Goal: Information Seeking & Learning: Check status

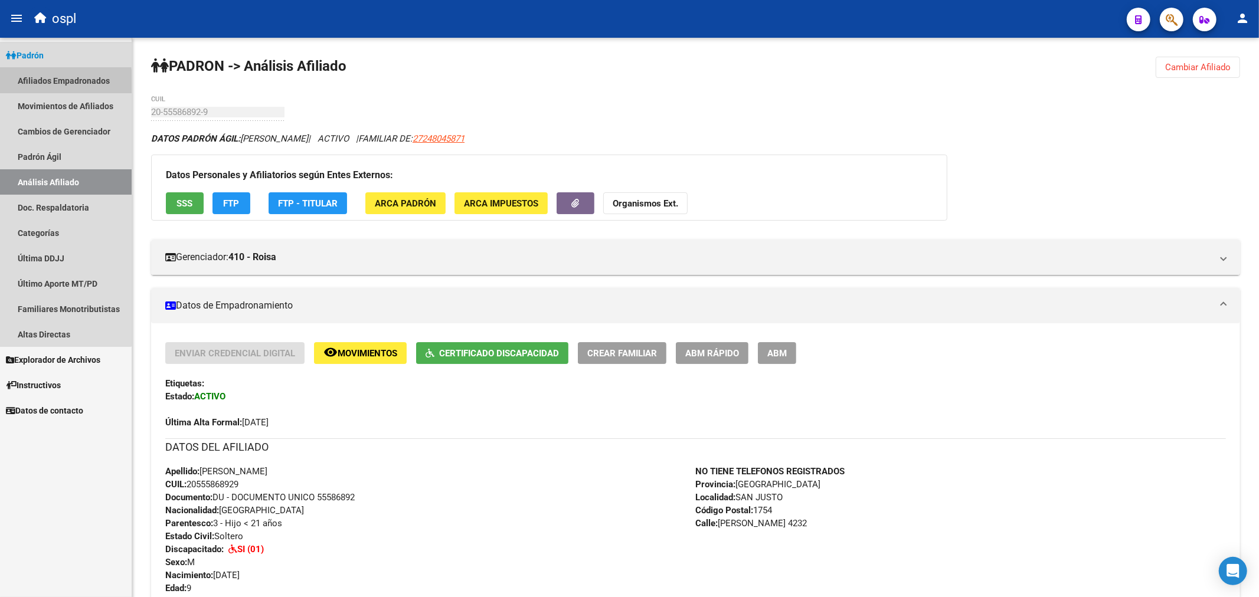
click at [53, 83] on link "Afiliados Empadronados" at bounding box center [66, 80] width 132 height 25
click at [54, 60] on link "Padrón" at bounding box center [66, 54] width 132 height 25
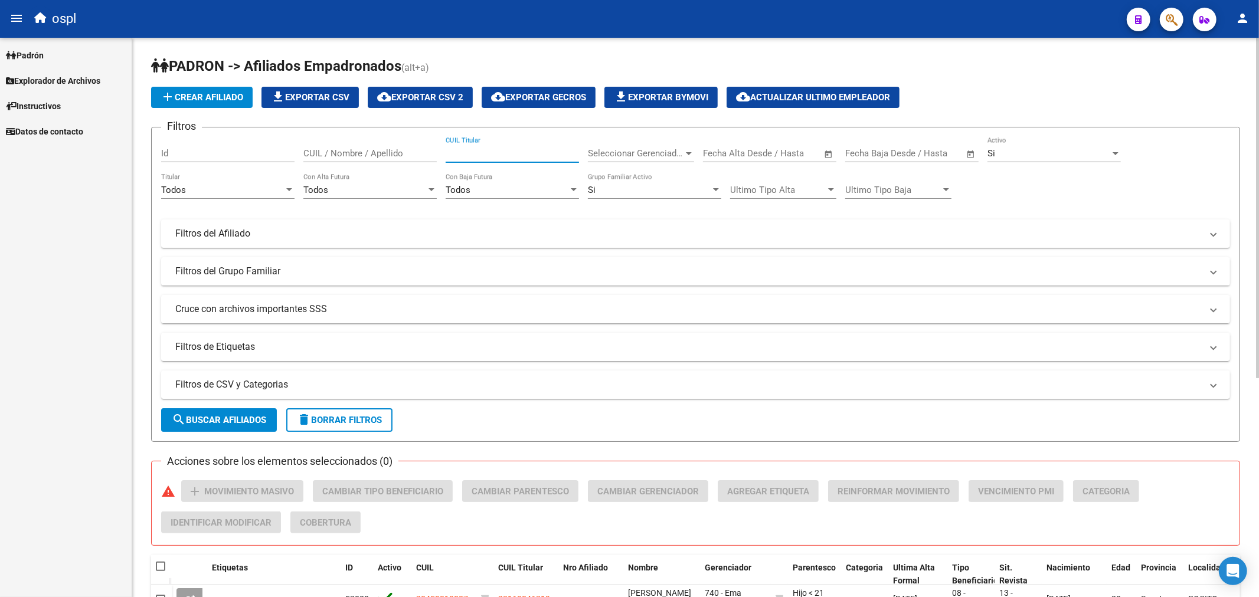
click at [529, 154] on input "CUIL Titular" at bounding box center [512, 153] width 133 height 11
click at [54, 50] on link "Padrón" at bounding box center [66, 54] width 132 height 25
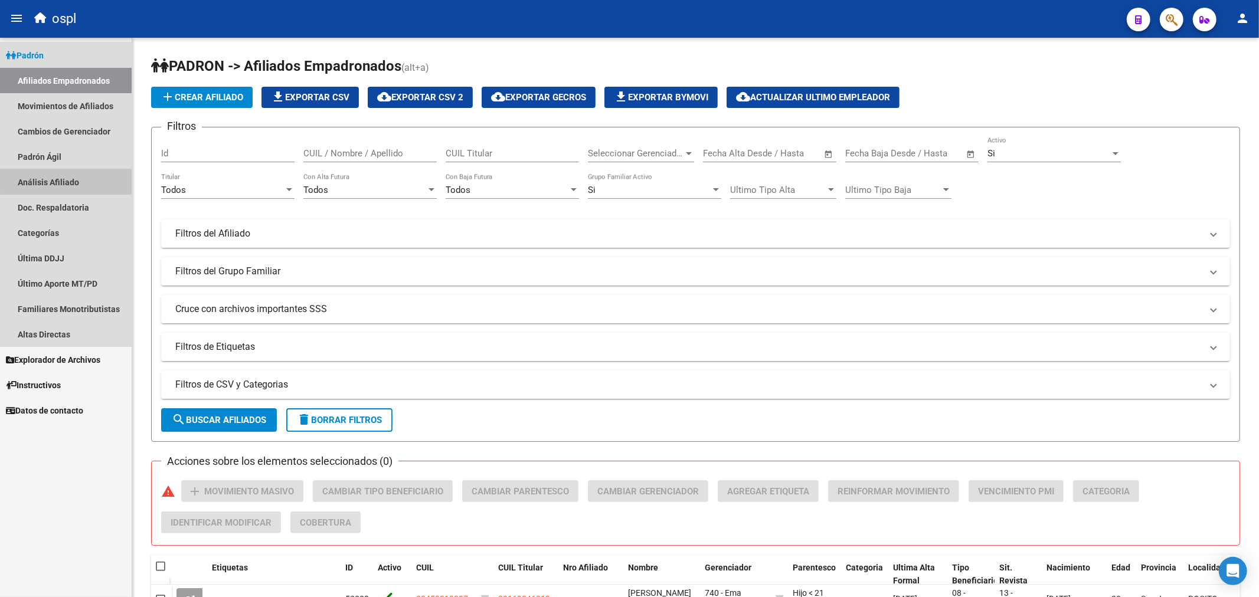
click at [75, 174] on link "Análisis Afiliado" at bounding box center [66, 181] width 132 height 25
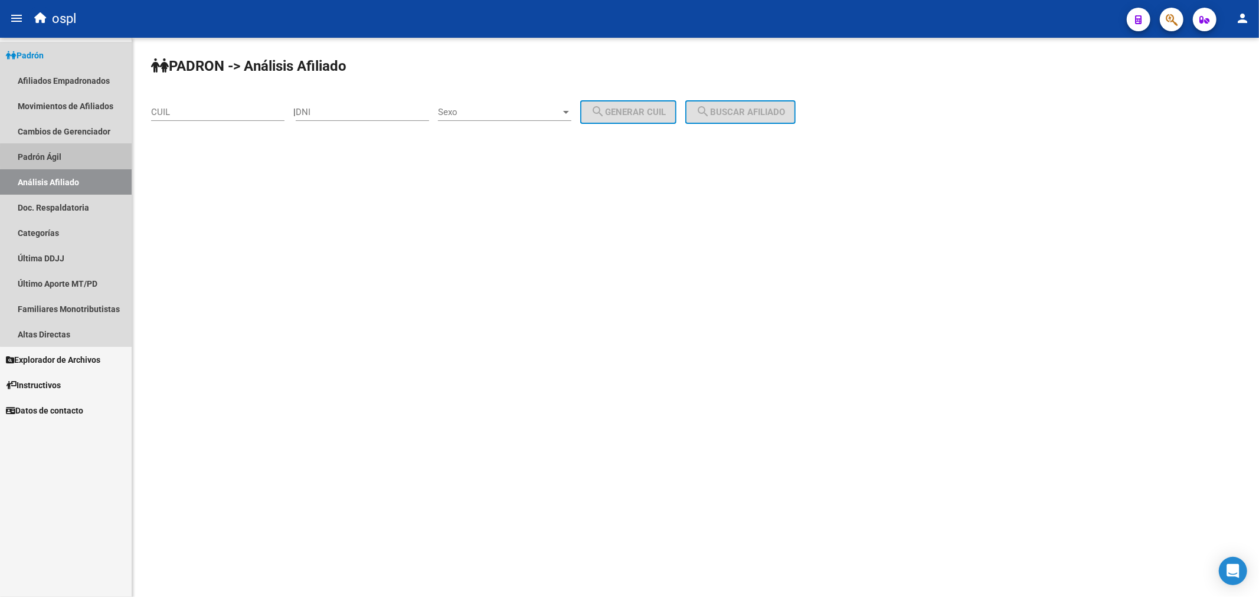
click at [78, 157] on link "Padrón Ágil" at bounding box center [66, 156] width 132 height 25
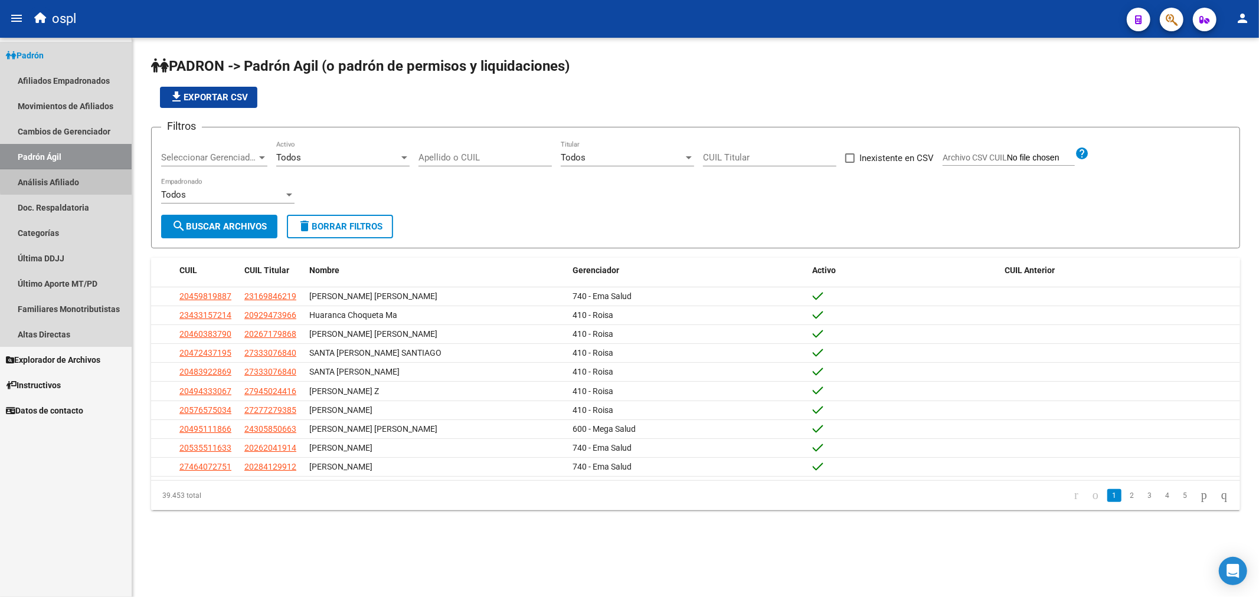
click at [78, 174] on link "Análisis Afiliado" at bounding box center [66, 181] width 132 height 25
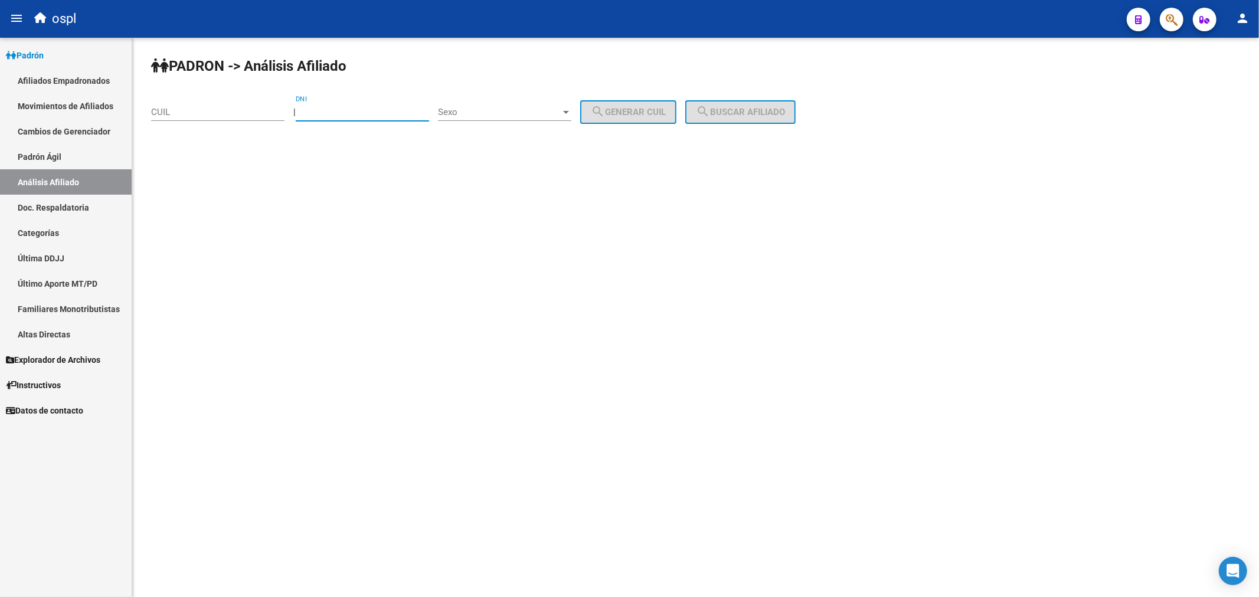
click at [333, 113] on input "DNI" at bounding box center [362, 112] width 133 height 11
type input "28737042"
click at [513, 116] on span "Sexo" at bounding box center [499, 112] width 123 height 11
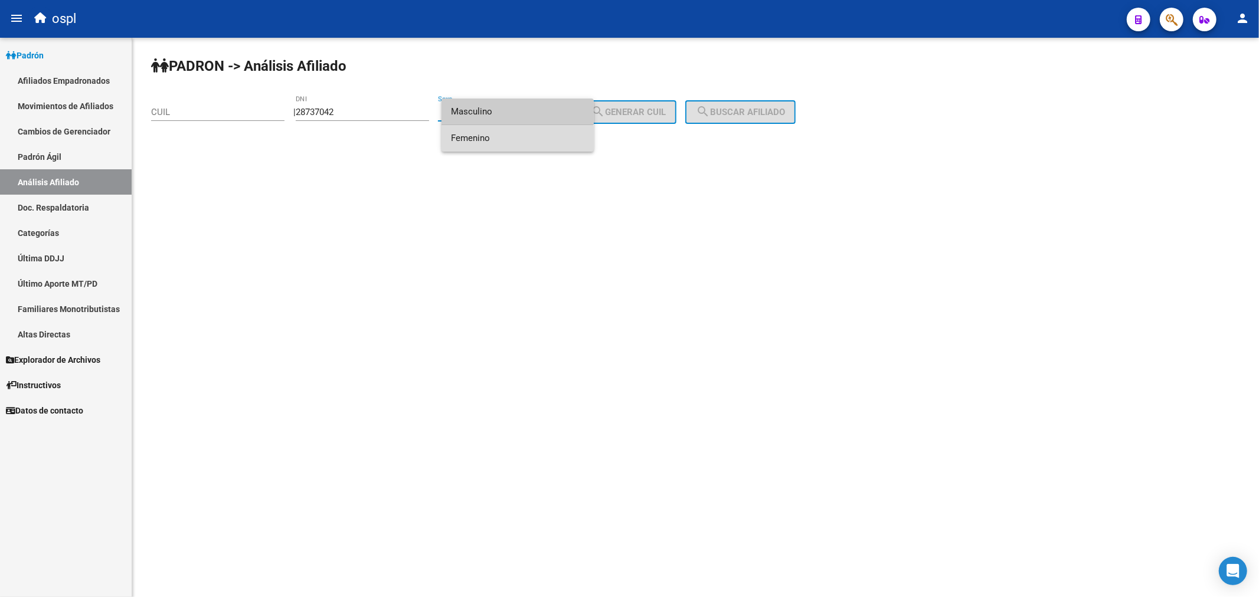
click at [511, 146] on span "Femenino" at bounding box center [517, 138] width 133 height 27
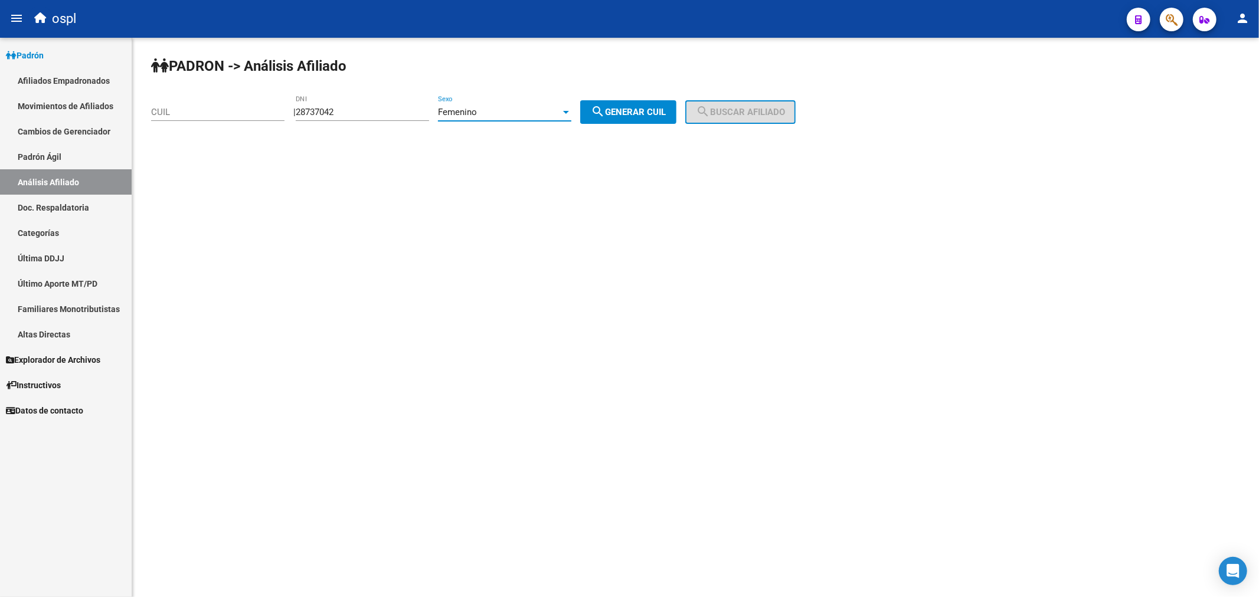
click at [626, 108] on span "search Generar CUIL" at bounding box center [628, 112] width 75 height 11
click at [796, 116] on button "search Buscar afiliado" at bounding box center [740, 112] width 110 height 24
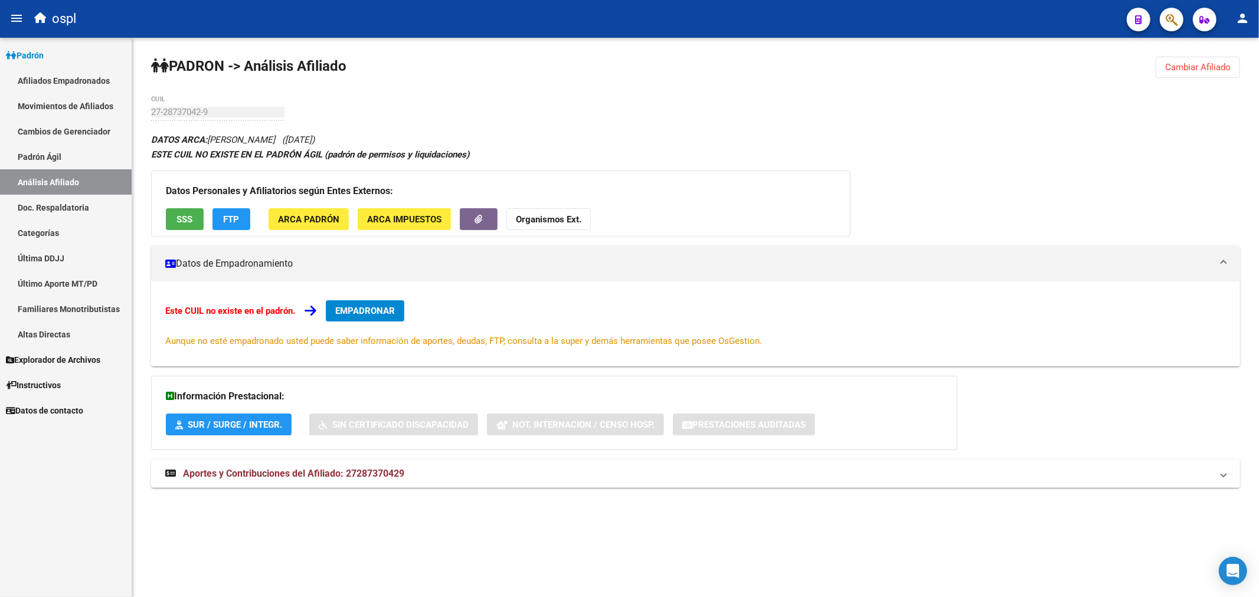
click at [185, 118] on div "27-28737042-9 CUIL" at bounding box center [217, 108] width 133 height 25
click at [1188, 66] on span "Cambiar Afiliado" at bounding box center [1198, 67] width 66 height 11
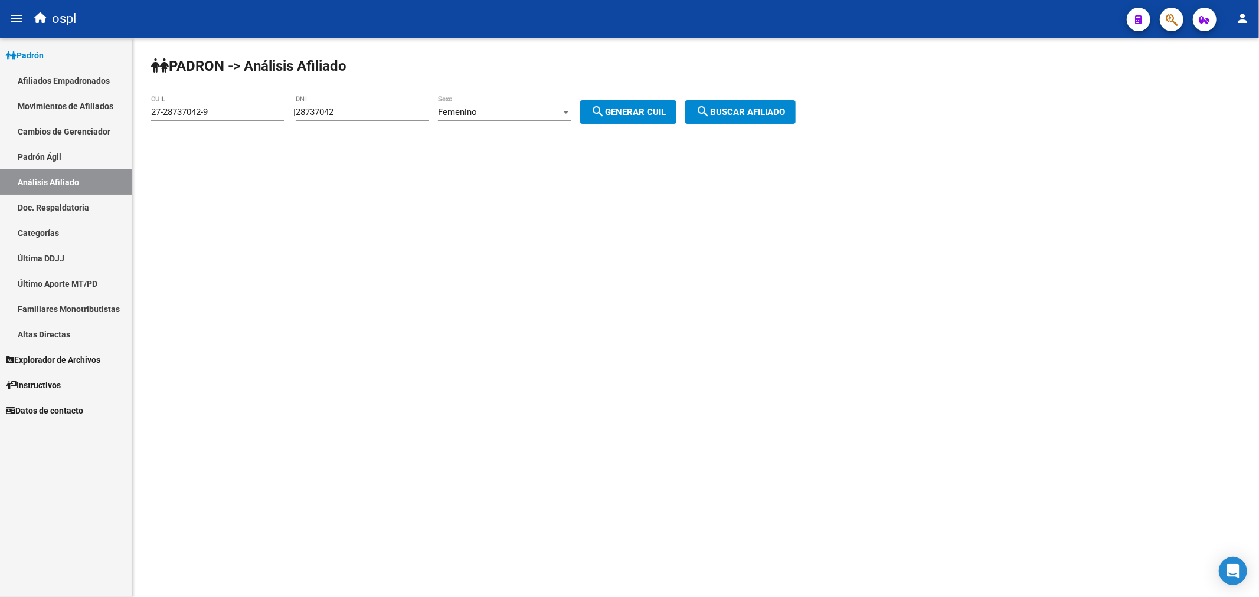
click at [177, 118] on div "27-28737042-9 CUIL" at bounding box center [217, 108] width 133 height 25
drag, startPoint x: 225, startPoint y: 110, endPoint x: 54, endPoint y: 110, distance: 171.1
click at [54, 110] on mat-sidenav-container "Firma Express Padrón Afiliados Empadronados Movimientos de Afiliados Cambios de…" at bounding box center [629, 317] width 1259 height 559
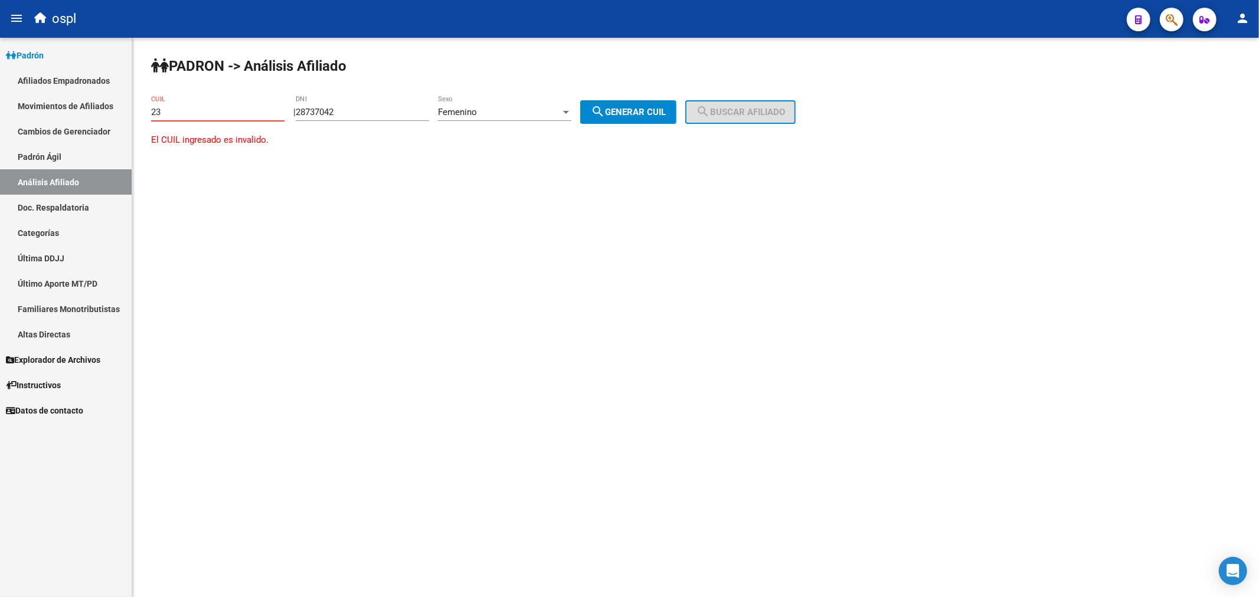
paste input "-28737042"
type input "23-28737042-3"
click at [752, 109] on span "search Buscar afiliado" at bounding box center [740, 112] width 89 height 11
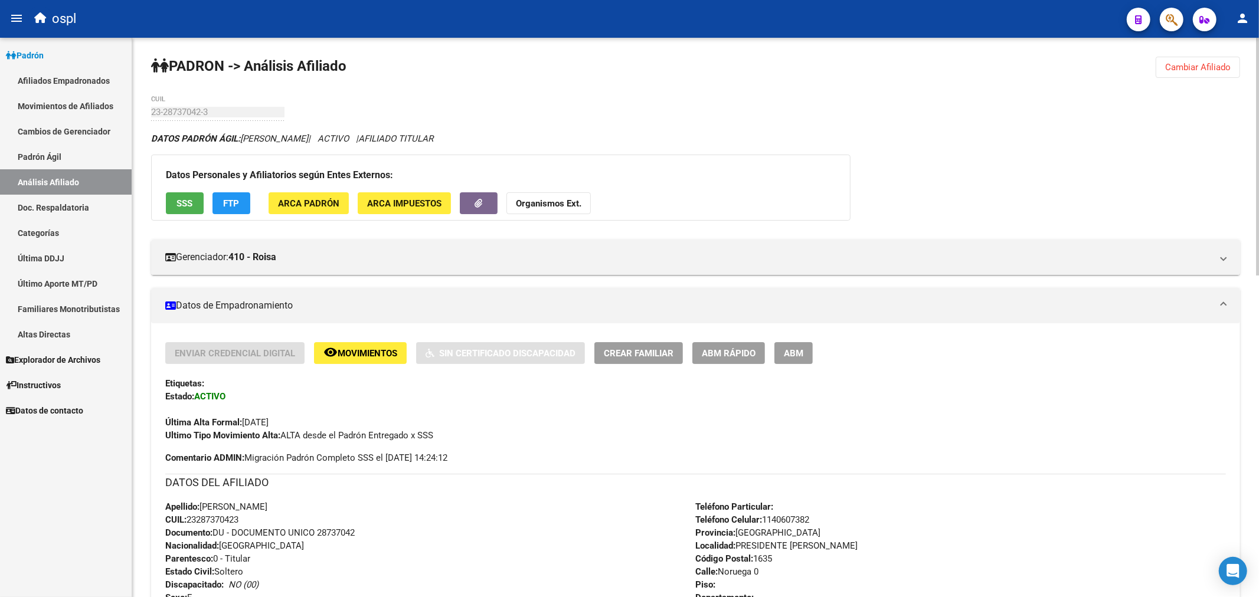
click at [709, 179] on h3 "Datos Personales y Afiliatorios según Entes Externos:" at bounding box center [501, 175] width 670 height 17
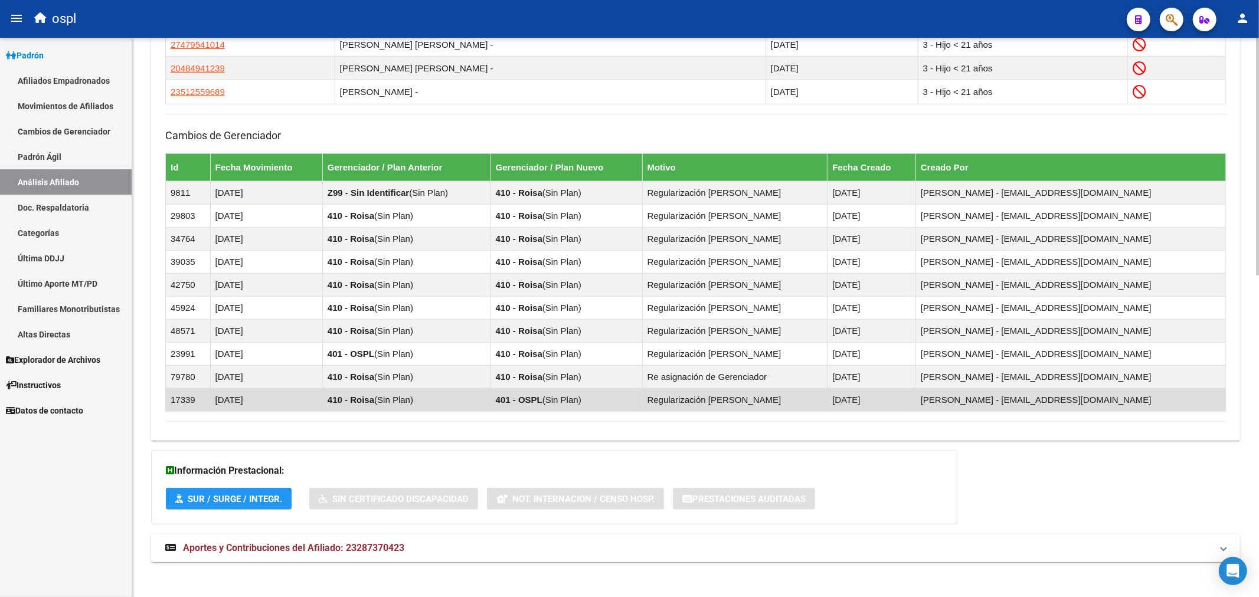
scroll to position [756, 0]
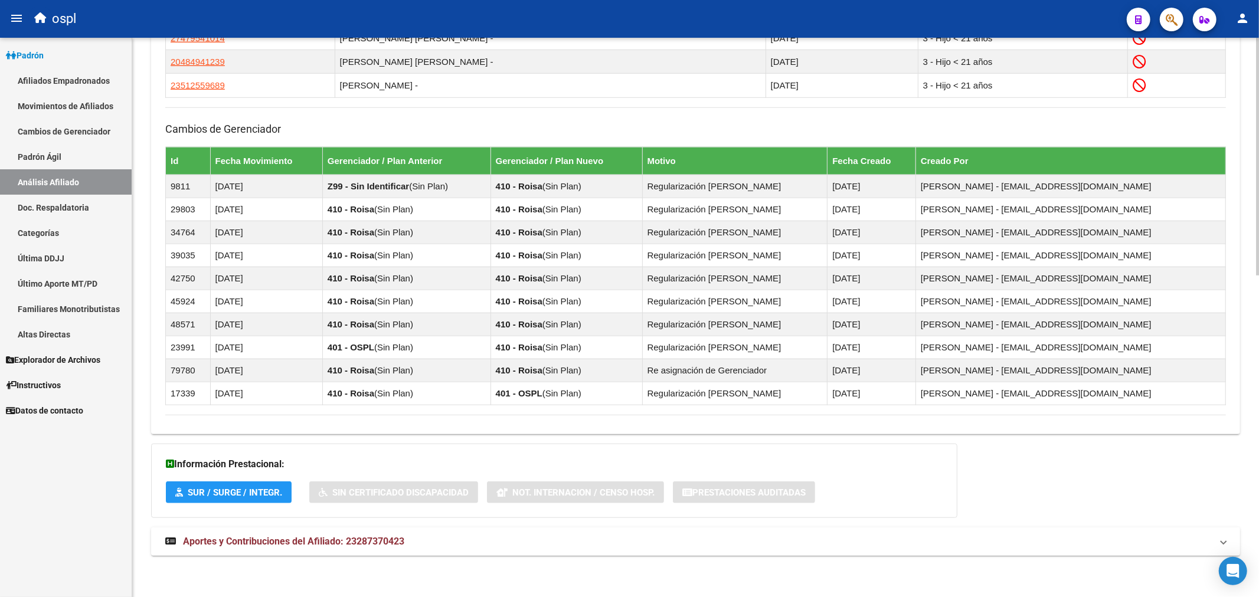
click at [342, 544] on span "Aportes y Contribuciones del Afiliado: 23287370423" at bounding box center [293, 541] width 221 height 11
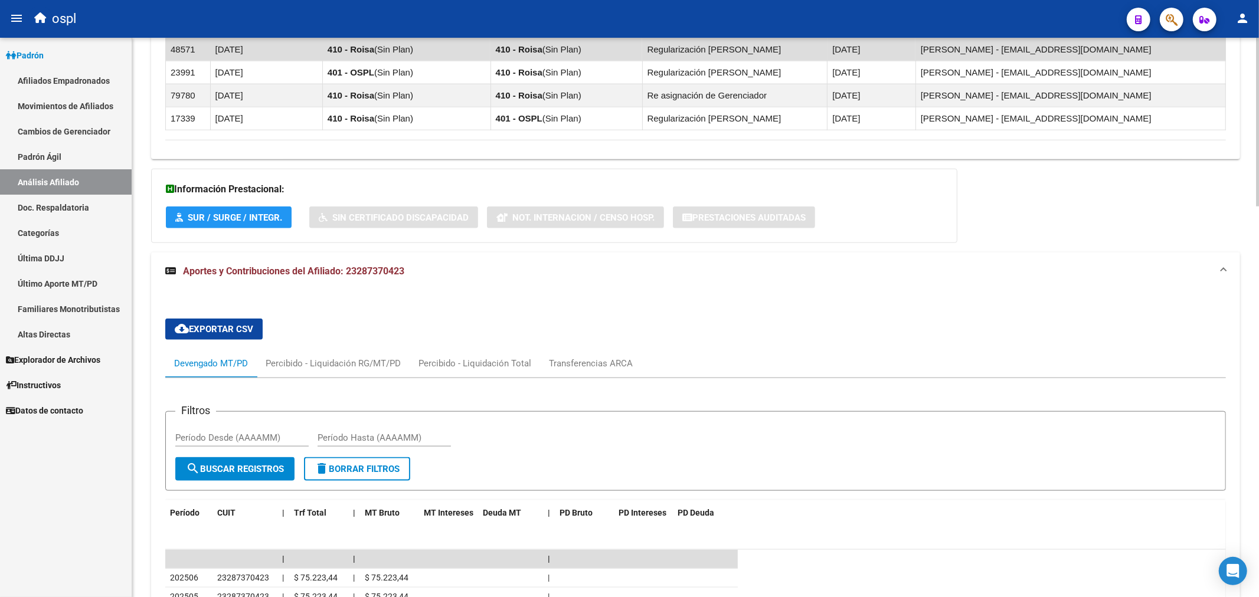
scroll to position [956, 0]
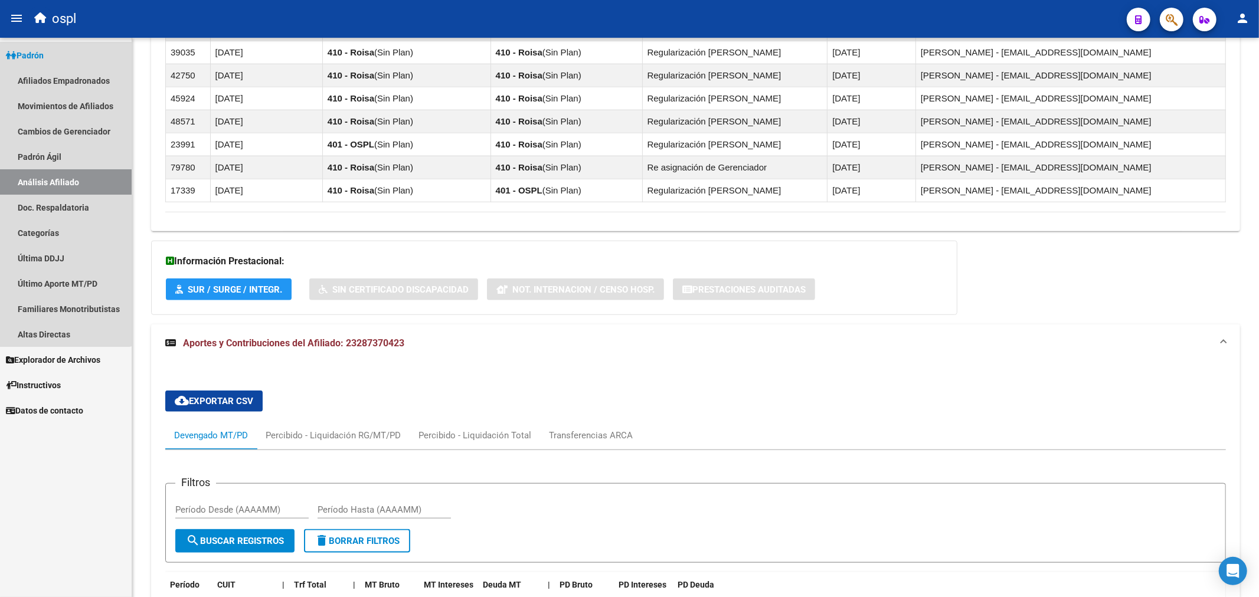
click at [44, 50] on span "Padrón" at bounding box center [25, 55] width 38 height 13
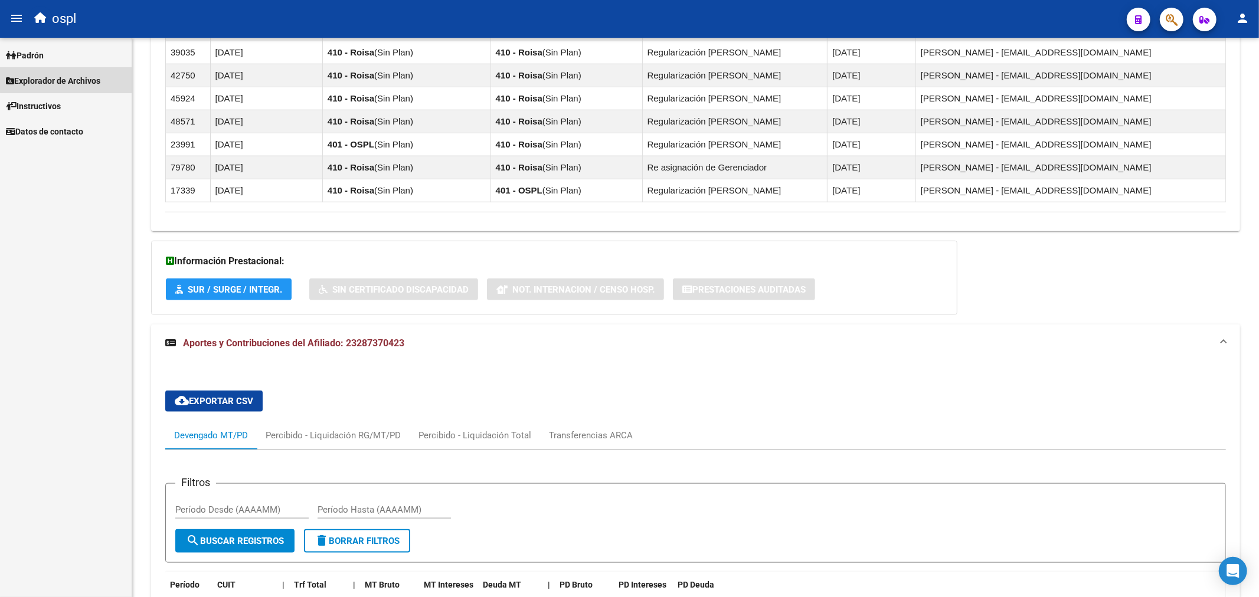
click at [83, 76] on span "Explorador de Archivos" at bounding box center [53, 80] width 94 height 13
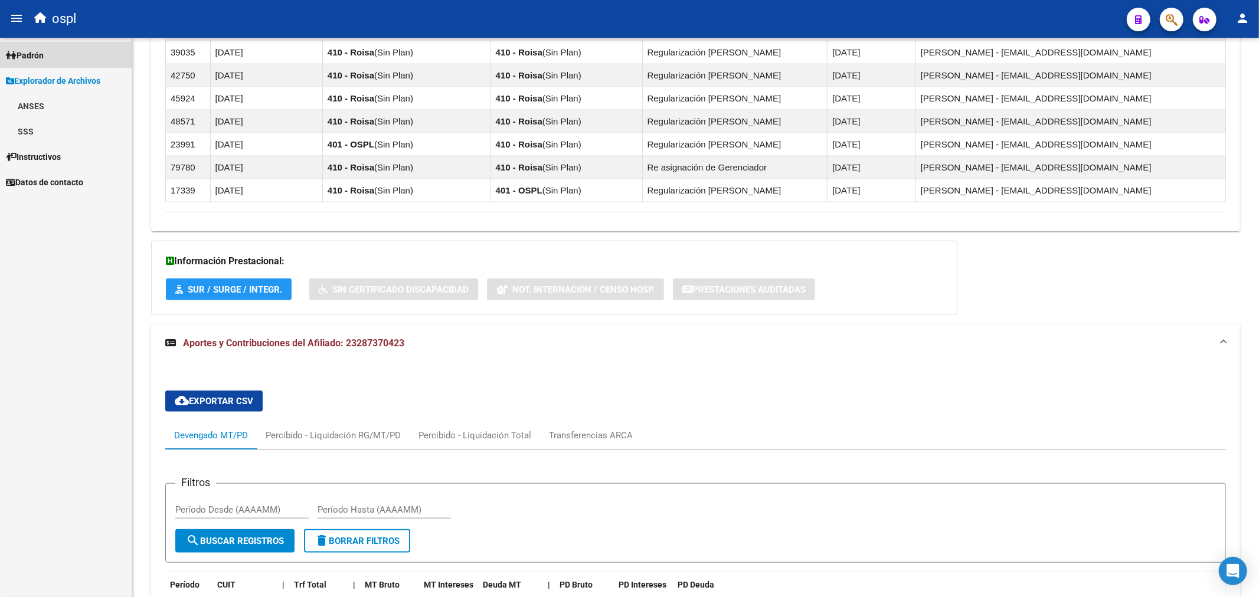
click at [71, 58] on link "Padrón" at bounding box center [66, 54] width 132 height 25
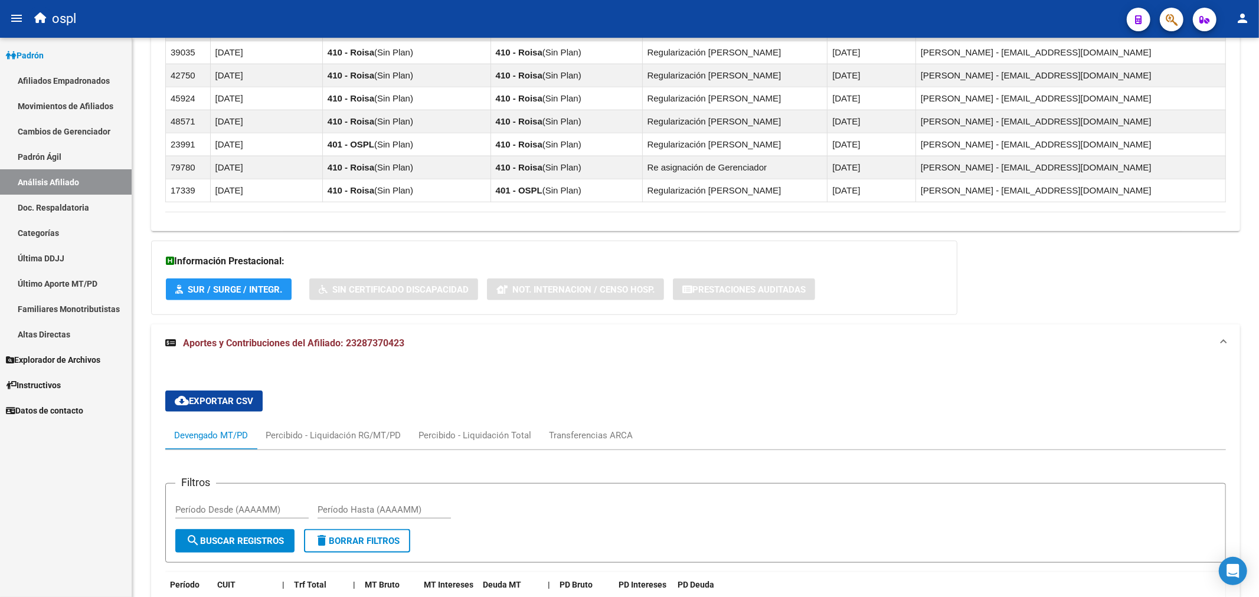
click at [71, 73] on link "Afiliados Empadronados" at bounding box center [66, 80] width 132 height 25
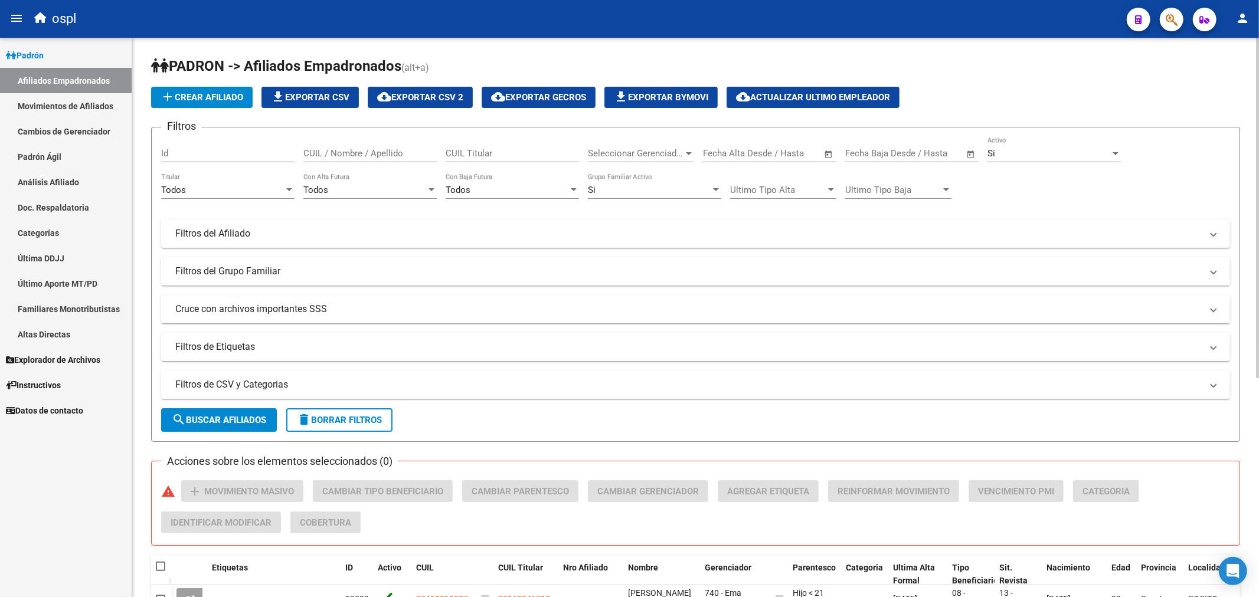
click at [479, 148] on div "CUIL Titular" at bounding box center [512, 149] width 133 height 25
click at [479, 159] on input "27426106701" at bounding box center [512, 153] width 133 height 11
type input "27426106701"
click at [51, 182] on link "Análisis Afiliado" at bounding box center [66, 181] width 132 height 25
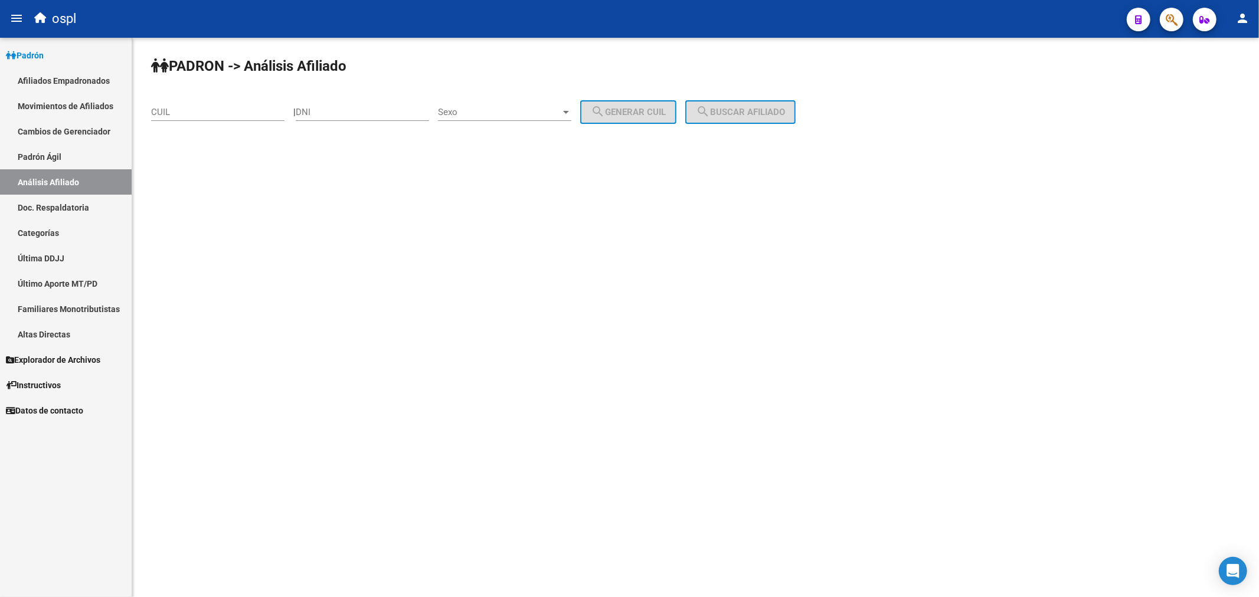
click at [51, 182] on link "Análisis Afiliado" at bounding box center [66, 181] width 132 height 25
click at [232, 113] on input "CUIL" at bounding box center [217, 112] width 133 height 11
paste input "27-42610670-1"
click at [189, 115] on input "27-42610670-1" at bounding box center [217, 112] width 133 height 11
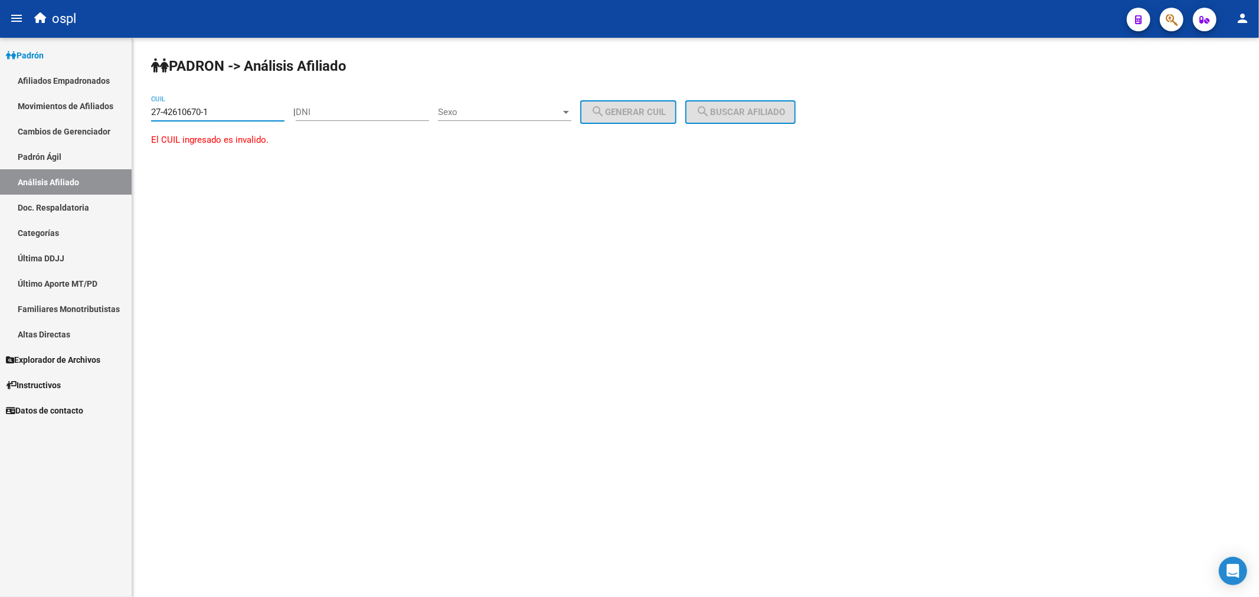
type input "27-42610670-1"
click at [364, 113] on input "DNI" at bounding box center [362, 112] width 133 height 11
paste input "42610670"
type input "42610670"
drag, startPoint x: 225, startPoint y: 107, endPoint x: 50, endPoint y: 107, distance: 174.7
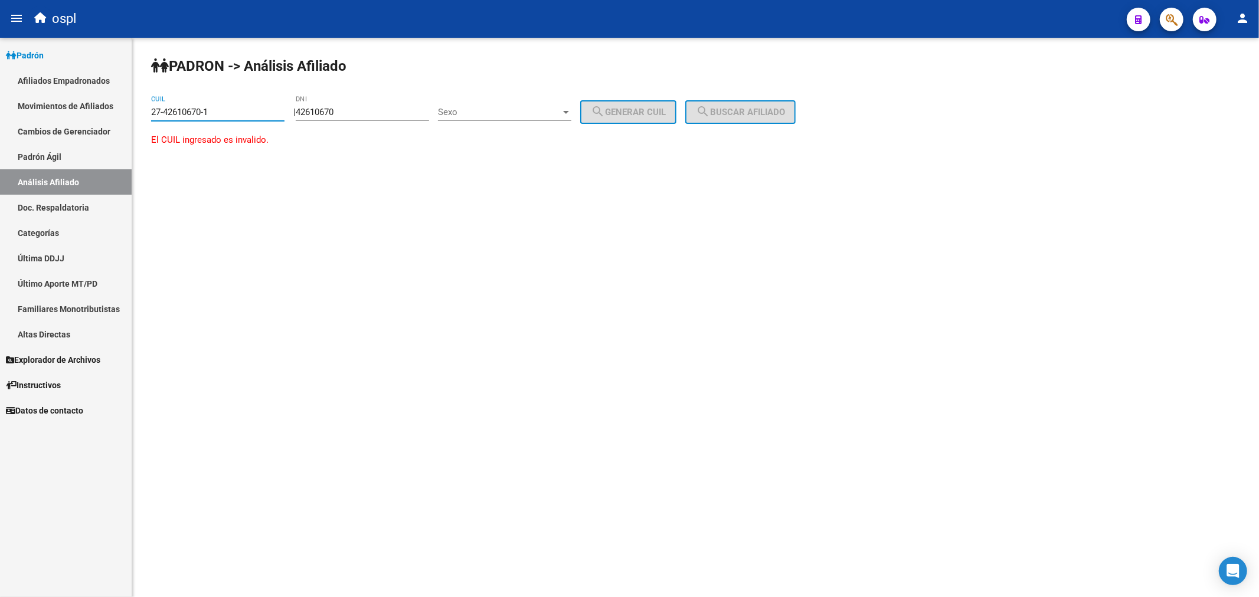
click at [50, 107] on mat-sidenav-container "Firma Express Padrón Afiliados Empadronados Movimientos de Afiliados Cambios de…" at bounding box center [629, 317] width 1259 height 559
click at [473, 117] on span "Sexo" at bounding box center [499, 112] width 123 height 11
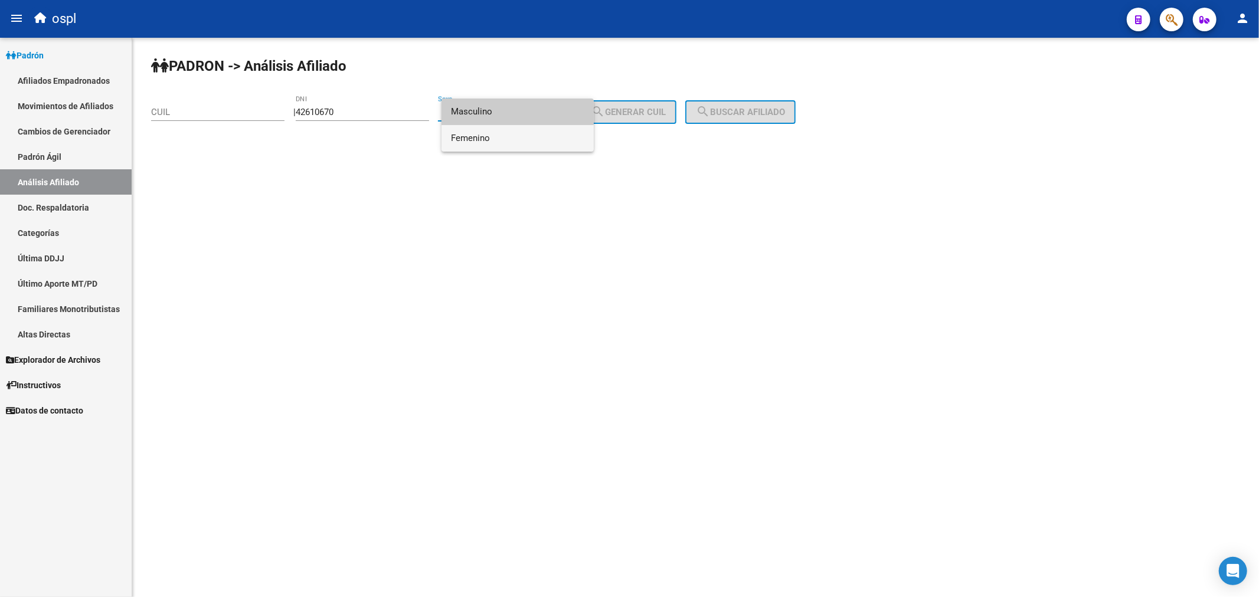
click at [476, 137] on span "Femenino" at bounding box center [517, 138] width 133 height 27
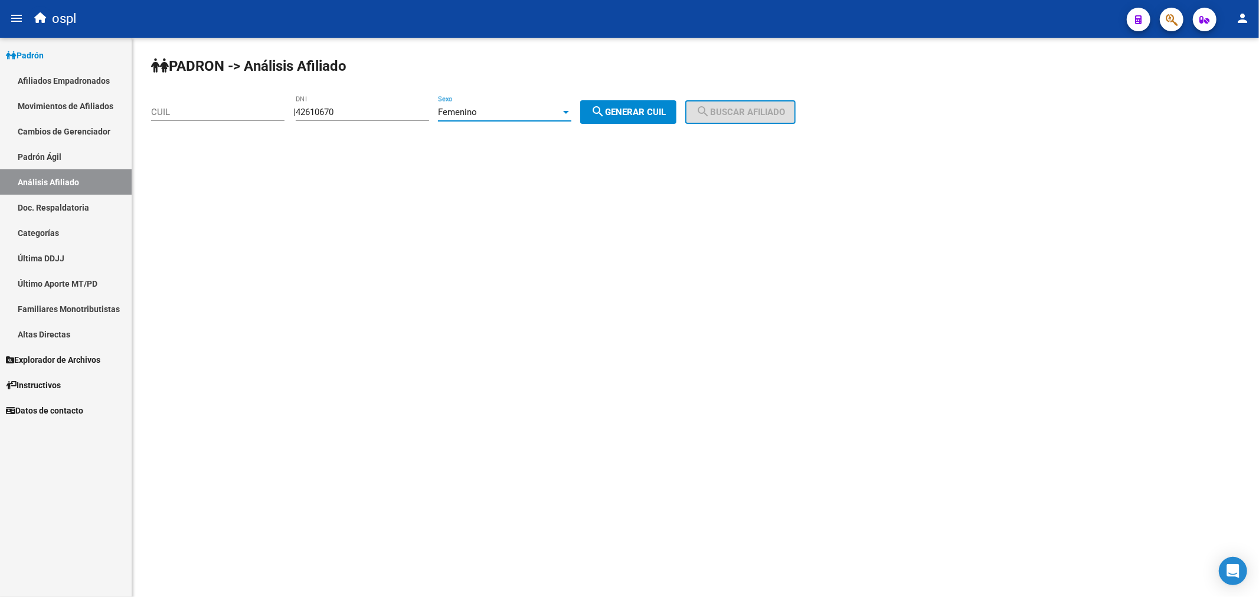
click at [642, 109] on span "search Generar CUIL" at bounding box center [628, 112] width 75 height 11
type input "27-42610670-7"
click at [757, 111] on span "search Buscar afiliado" at bounding box center [740, 112] width 89 height 11
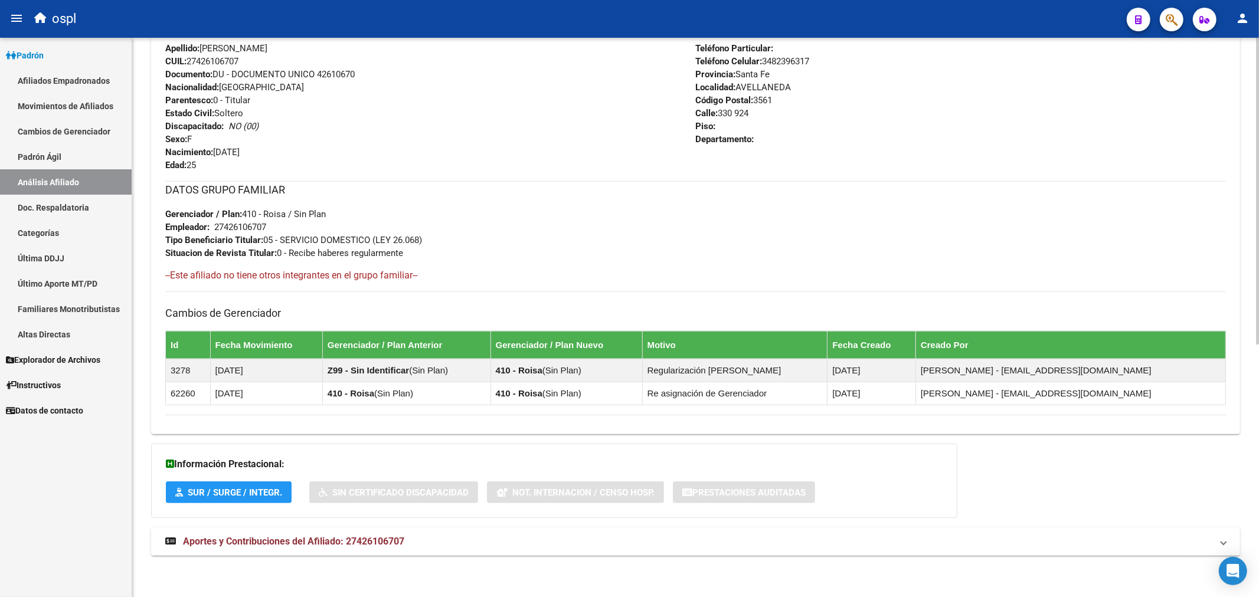
scroll to position [459, 0]
click at [306, 536] on span "Aportes y Contribuciones del Afiliado: 27426106707" at bounding box center [293, 541] width 221 height 11
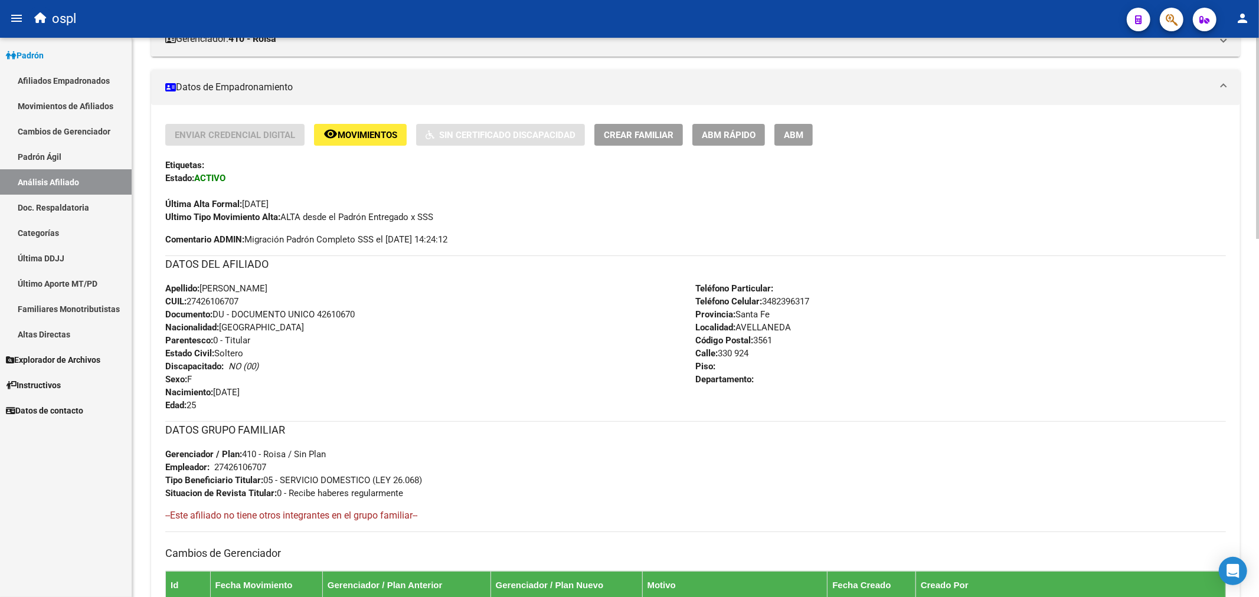
scroll to position [276, 0]
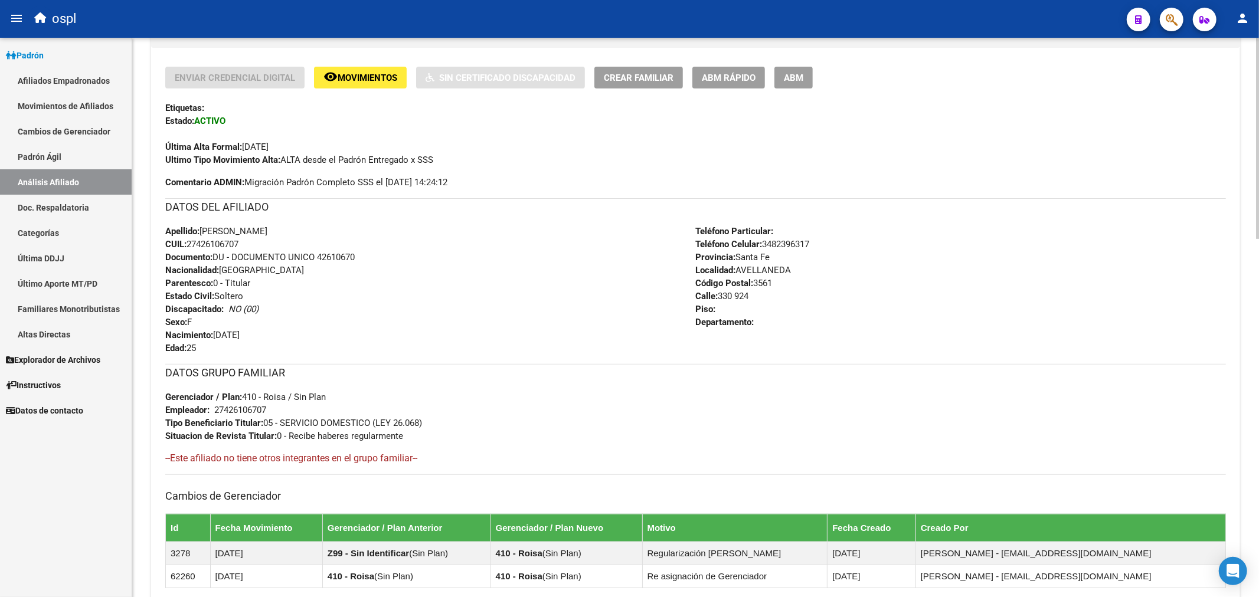
click at [232, 243] on span "CUIL: 27426106707" at bounding box center [201, 244] width 73 height 11
copy span "27426106707"
click at [798, 77] on span "ABM" at bounding box center [793, 78] width 19 height 11
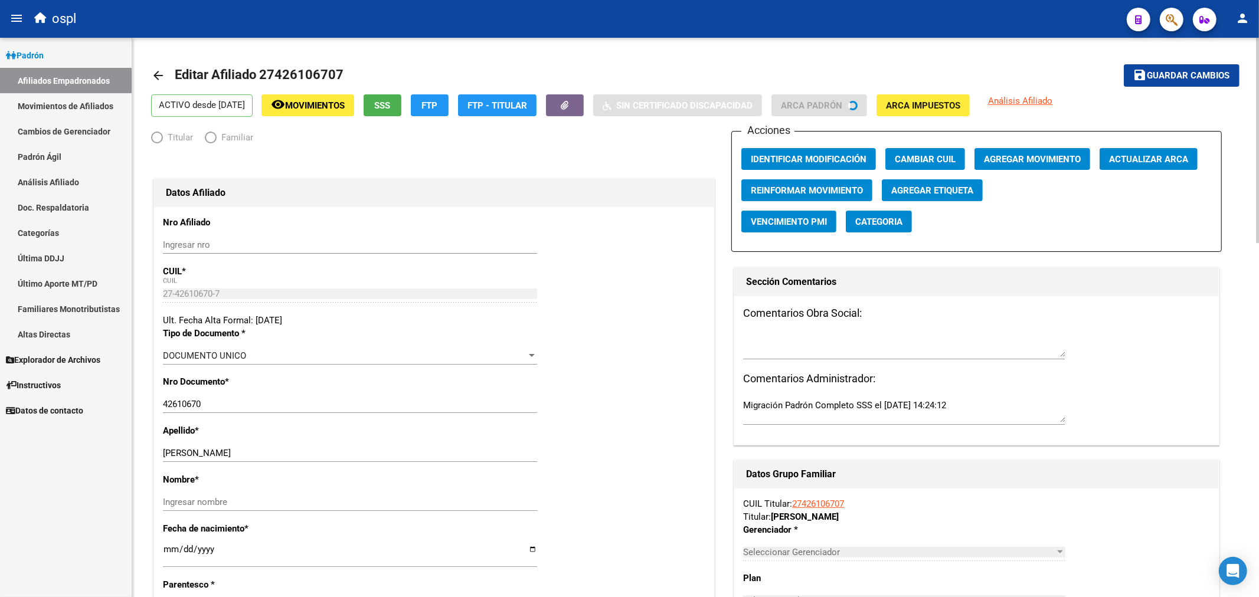
radio input "true"
type input "27-42610670-7"
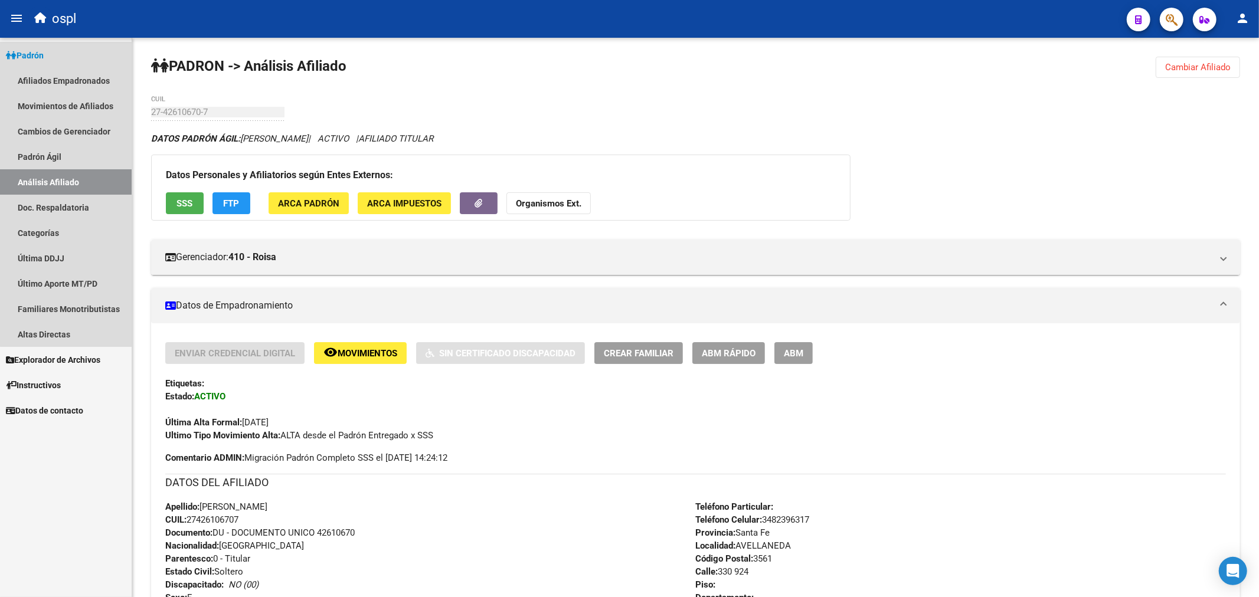
click at [102, 55] on link "Padrón" at bounding box center [66, 54] width 132 height 25
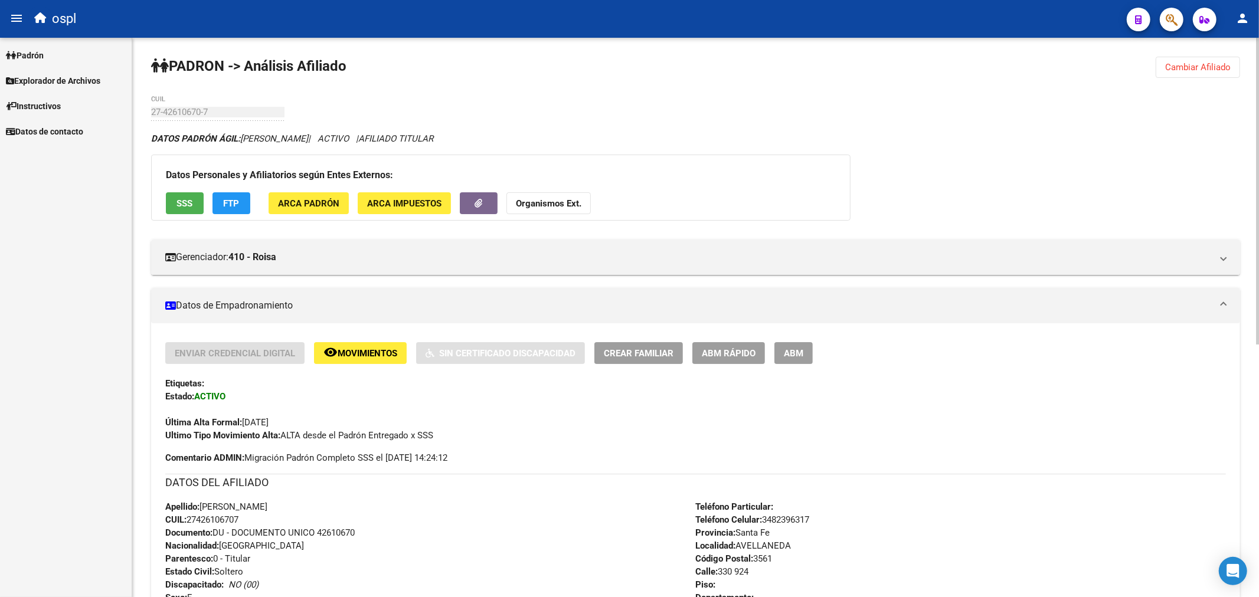
click at [693, 86] on div "PADRON -> Análisis Afiliado Cambiar Afiliado 27-42610670-7 CUIL DATOS PADRÓN ÁG…" at bounding box center [695, 547] width 1127 height 1018
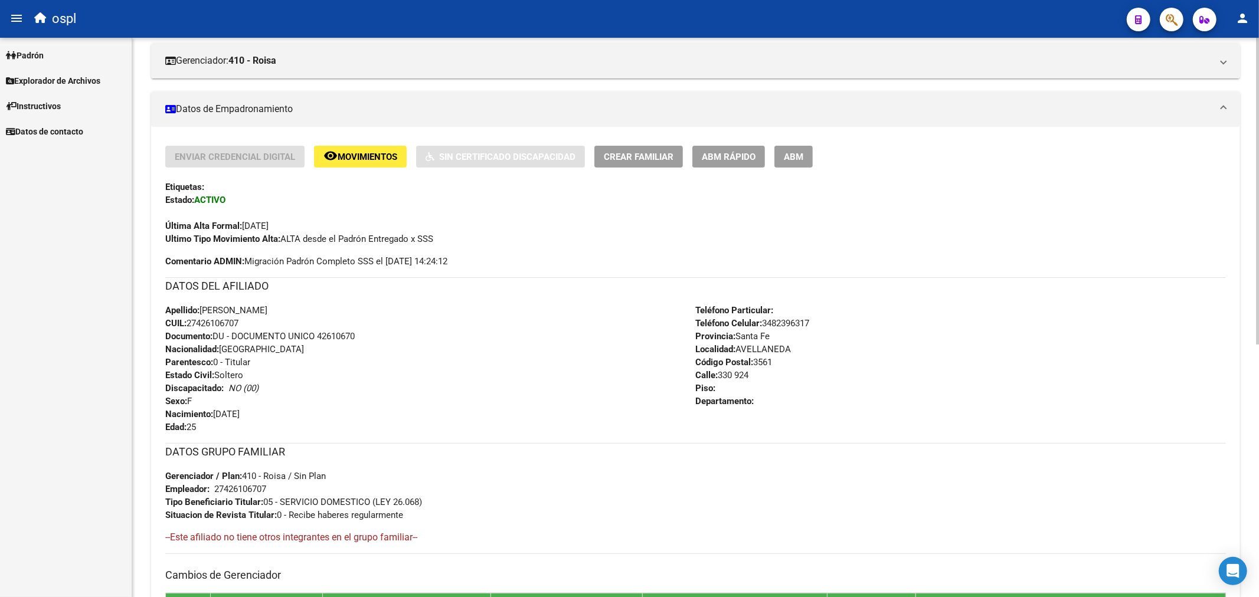
scroll to position [262, 0]
